Goal: Find specific page/section: Find specific page/section

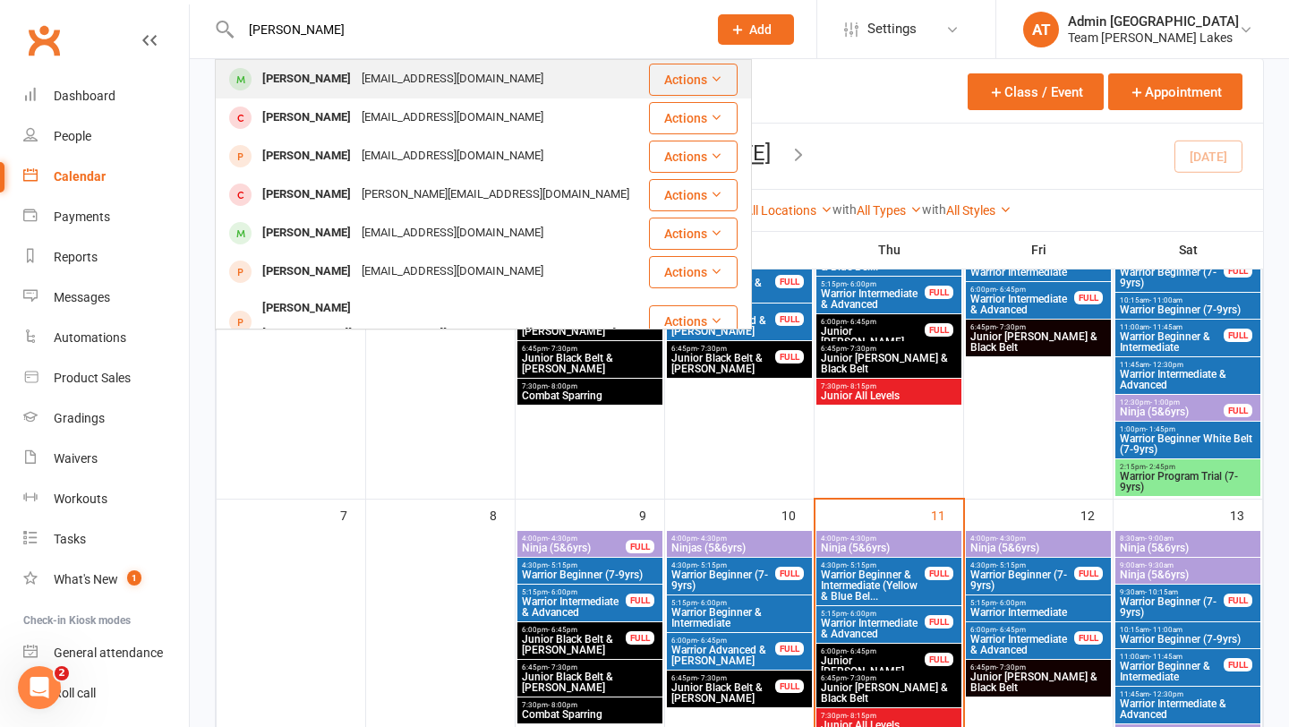
type input "[PERSON_NAME]"
click at [284, 76] on div "[PERSON_NAME]" at bounding box center [306, 79] width 99 height 26
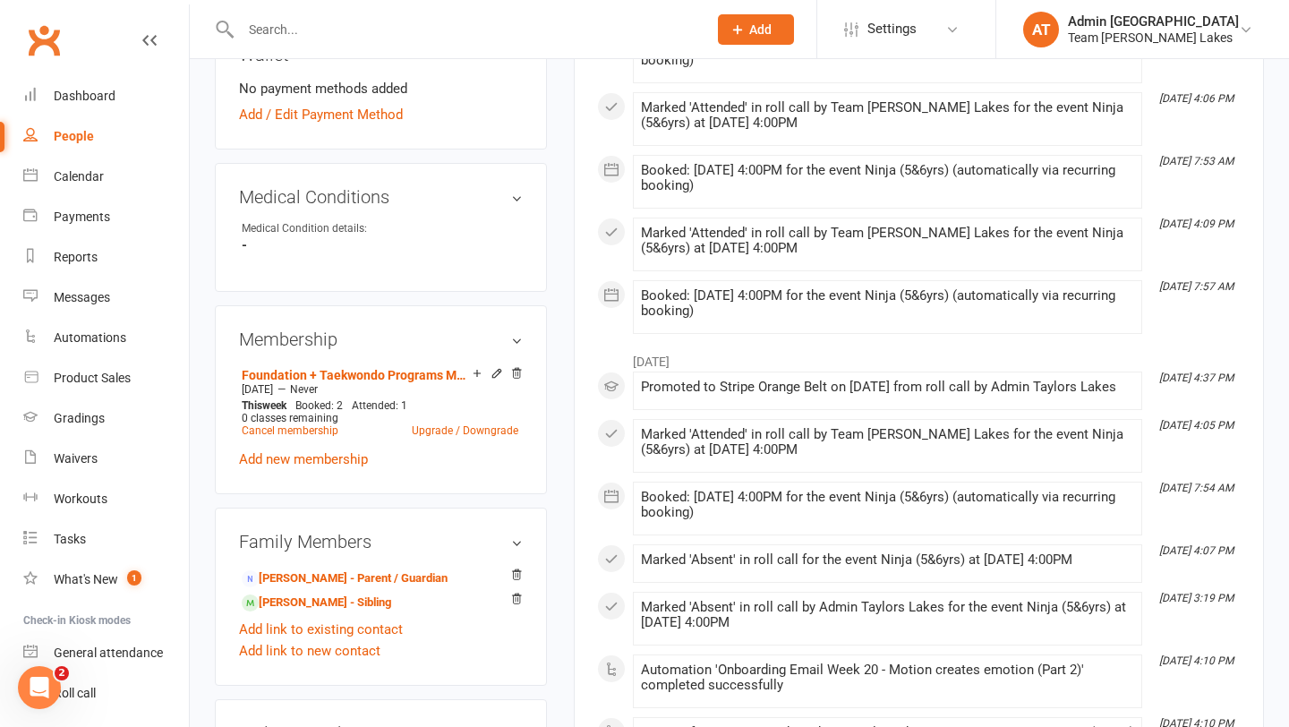
scroll to position [946, 0]
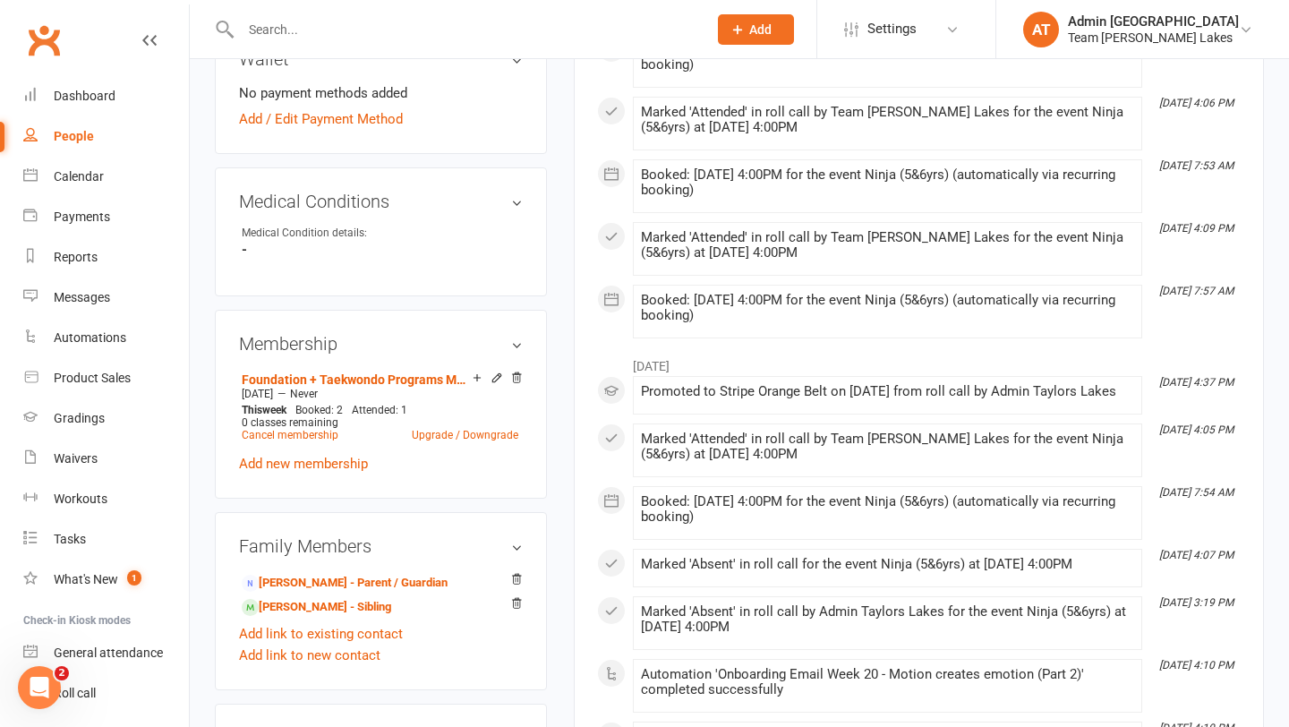
click at [272, 36] on input "text" at bounding box center [464, 29] width 459 height 25
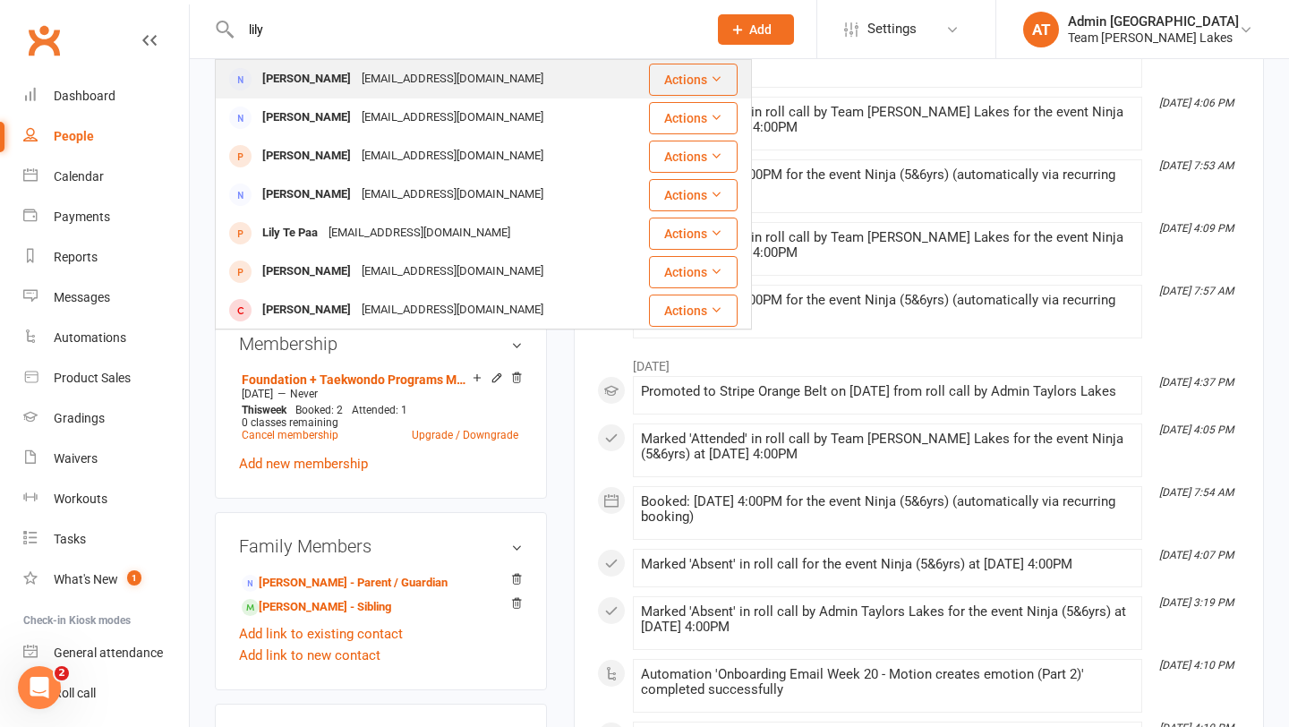
type input "lily"
click at [364, 85] on div "[EMAIL_ADDRESS][DOMAIN_NAME]" at bounding box center [452, 79] width 192 height 26
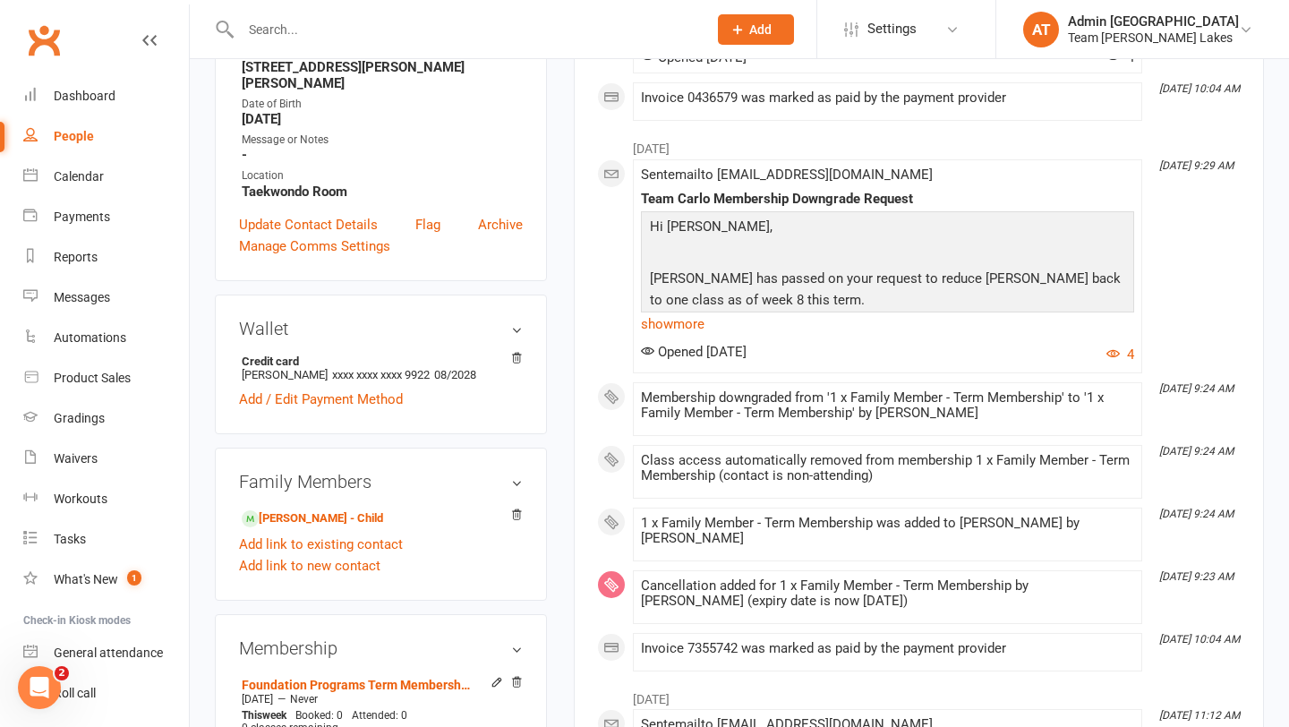
scroll to position [419, 0]
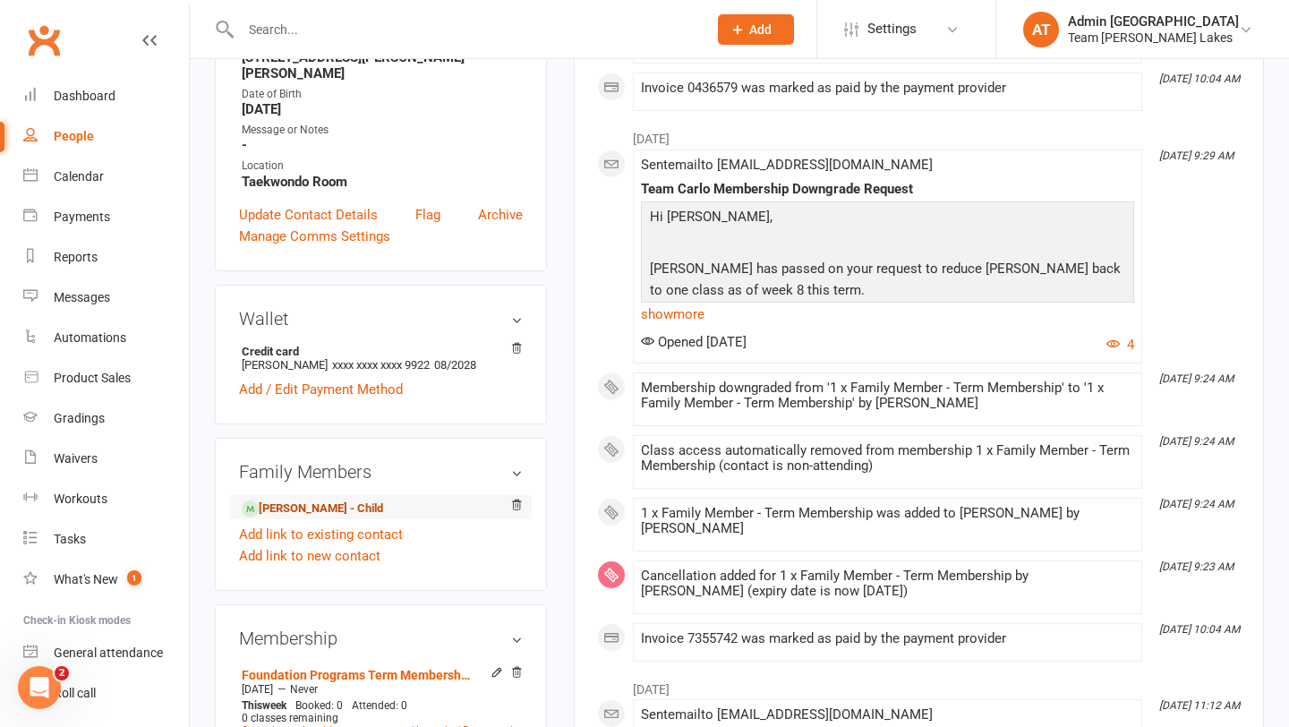
click at [314, 499] on link "[PERSON_NAME] - Child" at bounding box center [312, 508] width 141 height 19
